Goal: Task Accomplishment & Management: Use online tool/utility

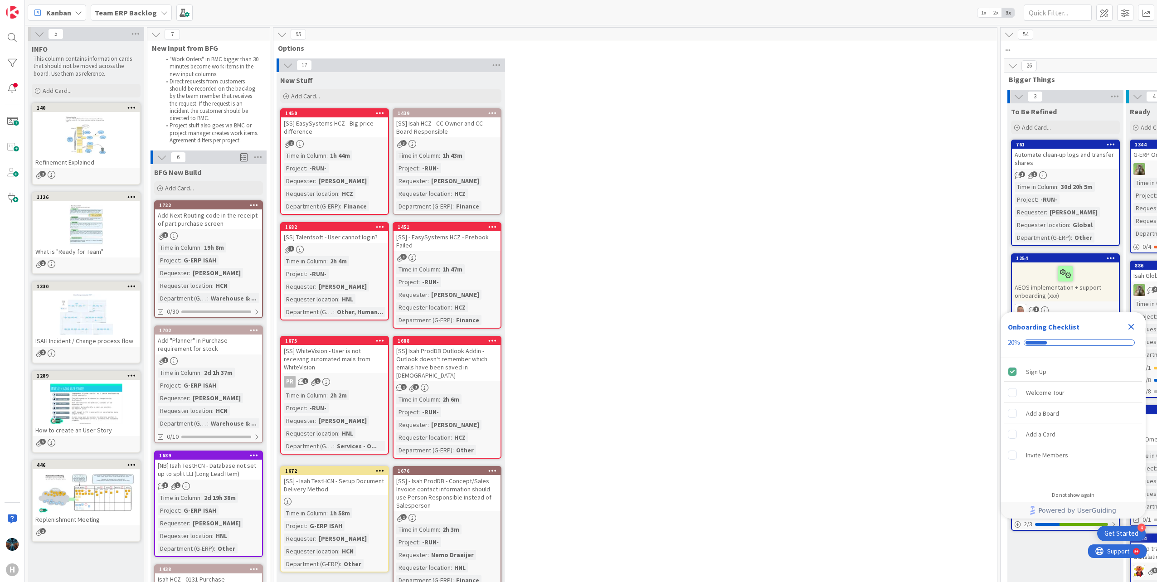
click at [1131, 325] on icon "Close Checklist" at bounding box center [1131, 326] width 11 height 11
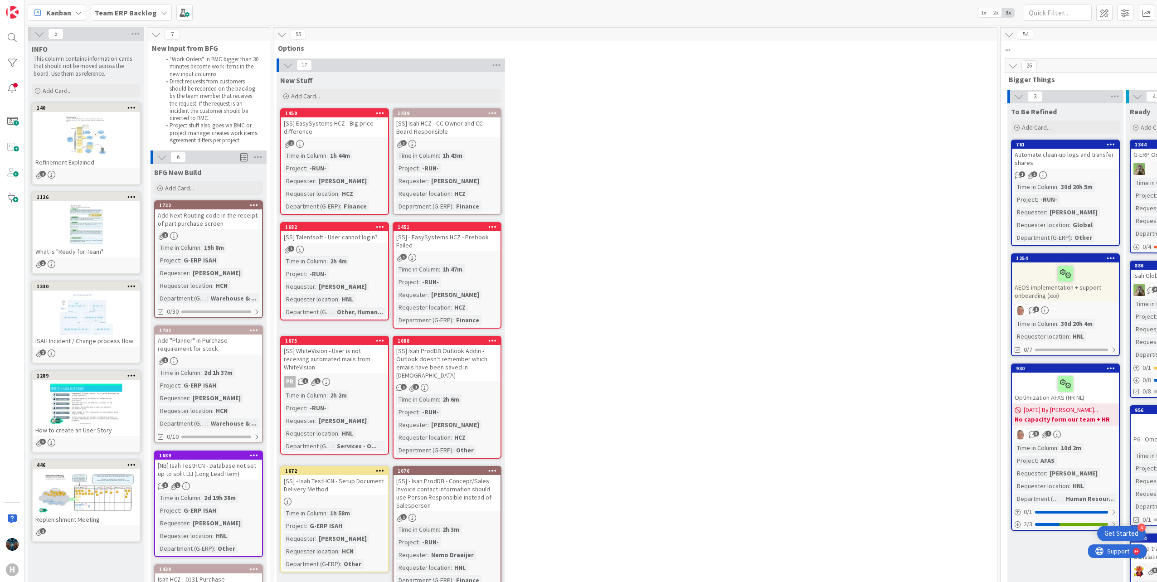
click at [472, 136] on div "[SS] Isah HCZ - CC Owner and CC Board Responsible" at bounding box center [447, 127] width 107 height 20
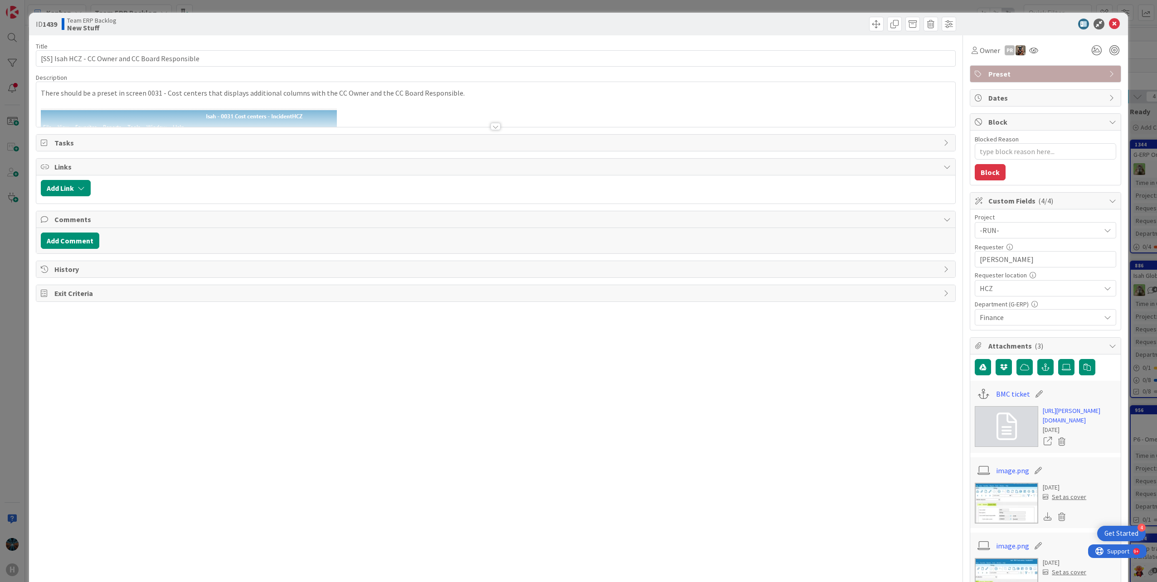
type textarea "x"
click at [1104, 231] on icon at bounding box center [1107, 230] width 7 height 7
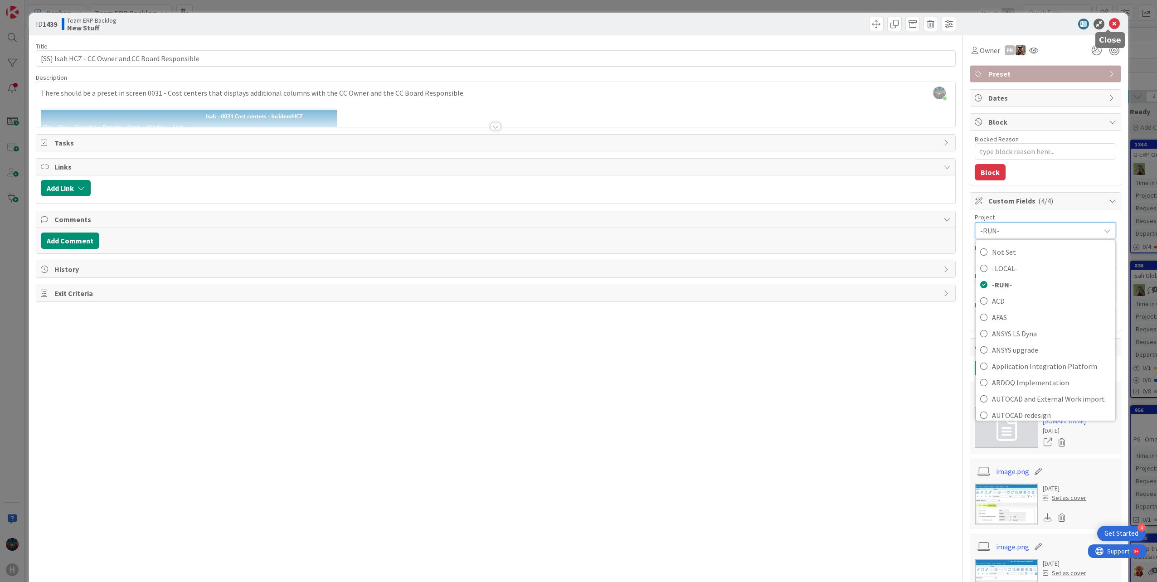
click at [1109, 24] on icon at bounding box center [1114, 24] width 11 height 11
